Goal: Information Seeking & Learning: Learn about a topic

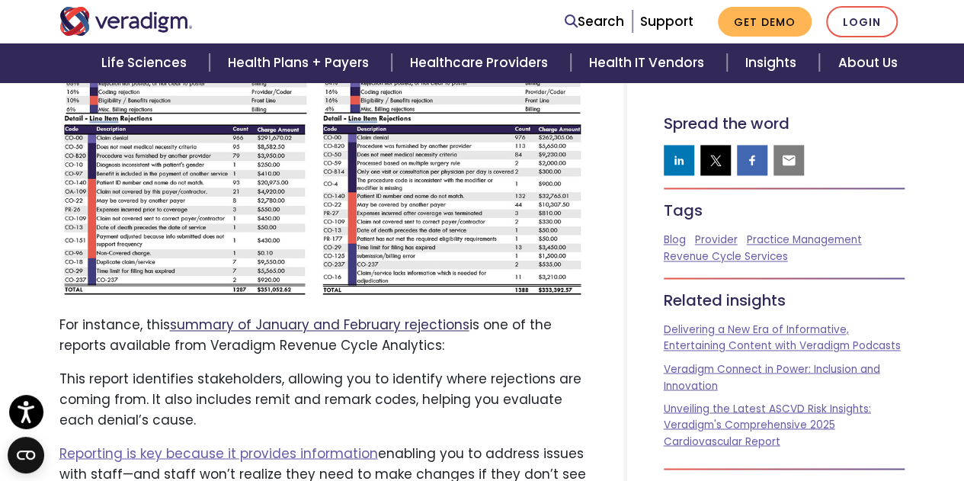
scroll to position [3966, 0]
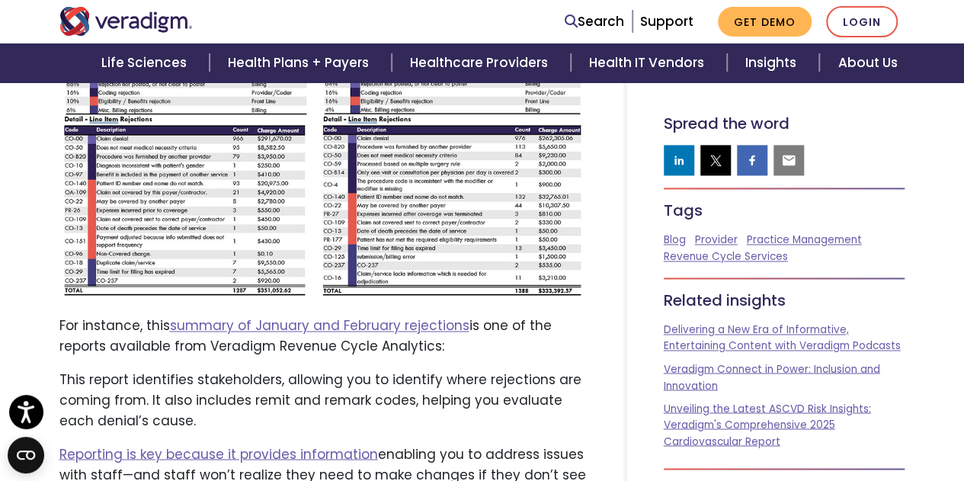
click at [442, 315] on p "For instance, this summary of January and February rejections is one of the rep…" at bounding box center [322, 335] width 527 height 41
drag, startPoint x: 210, startPoint y: 264, endPoint x: 463, endPoint y: 270, distance: 253.0
click at [463, 315] on p "For instance, this summary of January and February rejections is one of the rep…" at bounding box center [322, 335] width 527 height 41
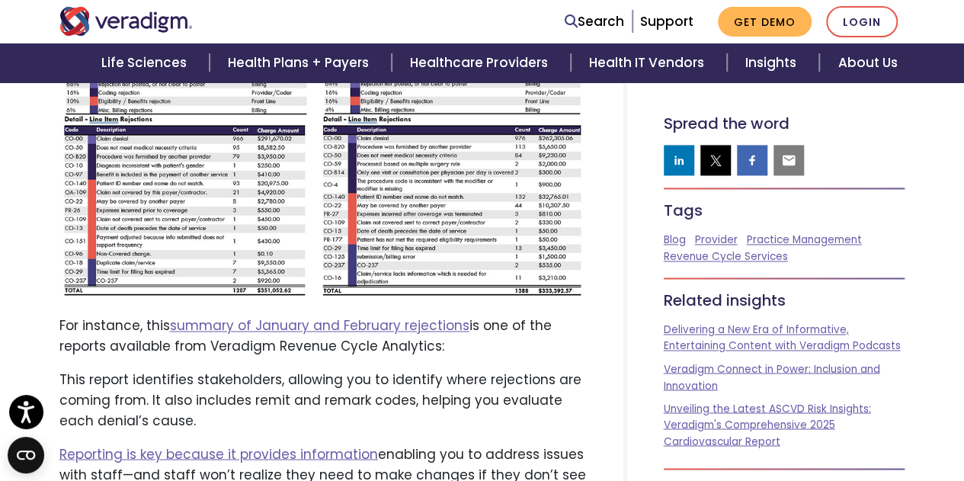
drag, startPoint x: 209, startPoint y: 264, endPoint x: 483, endPoint y: 258, distance: 273.5
click at [483, 315] on p "For instance, this summary of January and February rejections is one of the rep…" at bounding box center [322, 335] width 527 height 41
copy p "Veradigm Revenue Cycle Analytics:"
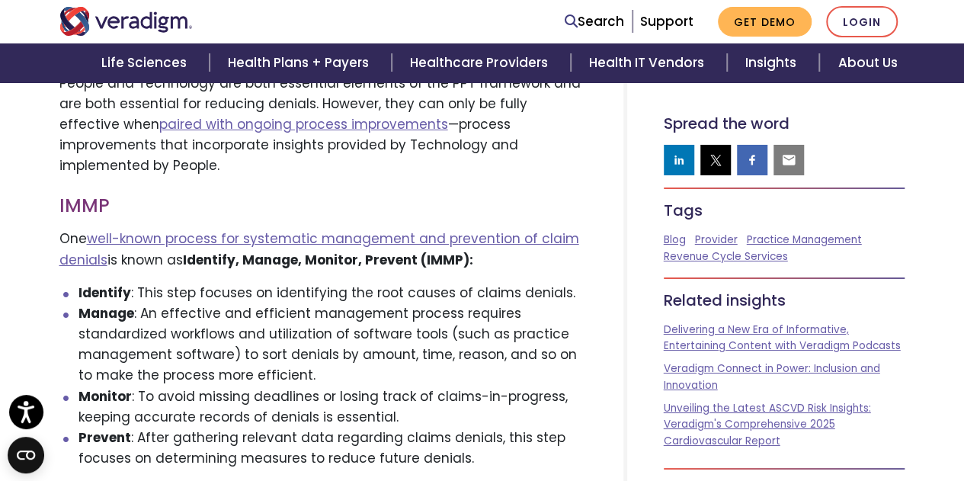
scroll to position [2643, 0]
drag, startPoint x: 468, startPoint y: 191, endPoint x: 185, endPoint y: 194, distance: 282.6
click at [185, 228] on p "One well-known process for systematic management and prevention of claim denial…" at bounding box center [322, 248] width 527 height 41
copy p "Identify, Manage, Monitor, Prevent (IMMP)"
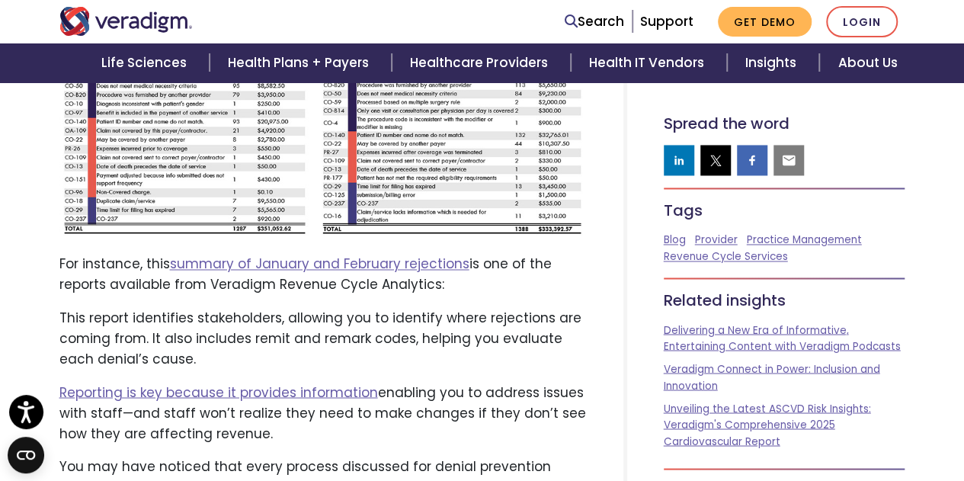
scroll to position [3965, 0]
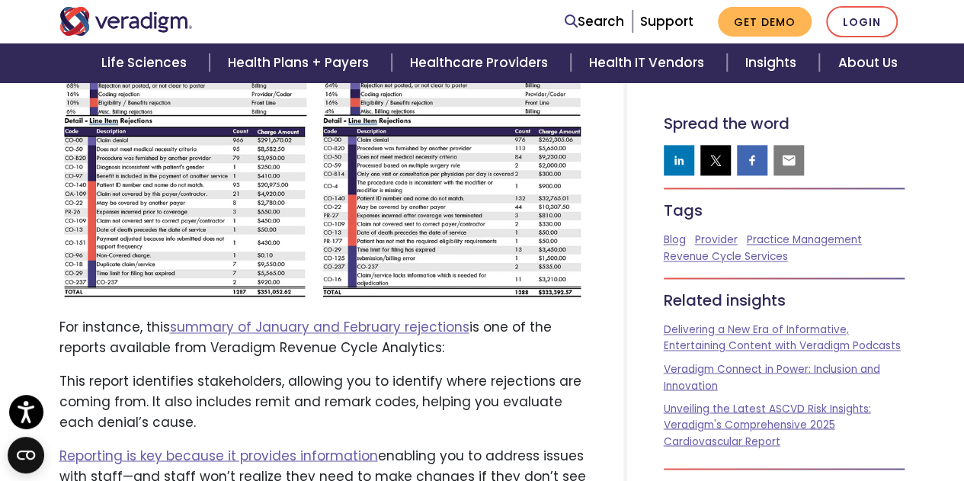
drag, startPoint x: 207, startPoint y: 264, endPoint x: 471, endPoint y: 257, distance: 263.7
click at [471, 317] on p "For instance, this summary of January and February rejections is one of the rep…" at bounding box center [322, 337] width 527 height 41
copy p "Veradigm Revenue Cycle Analytics:"
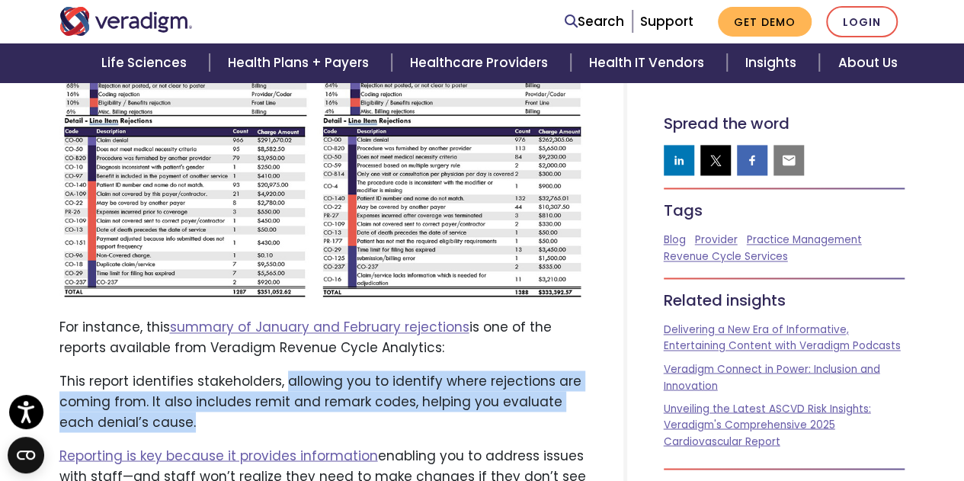
drag, startPoint x: 284, startPoint y: 299, endPoint x: 299, endPoint y: 336, distance: 39.3
click at [299, 370] on p "This report identifies stakeholders, allowing you to identify where rejections …" at bounding box center [322, 401] width 527 height 62
copy p "allowing you to identify where rejections are coming from. It also includes rem…"
